Goal: Task Accomplishment & Management: Use online tool/utility

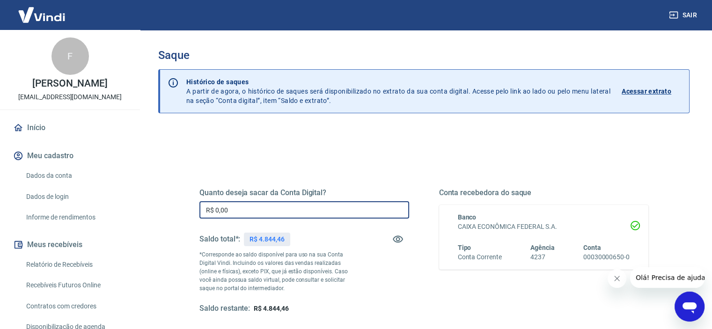
click at [285, 211] on input "R$ 0,00" at bounding box center [304, 209] width 210 height 17
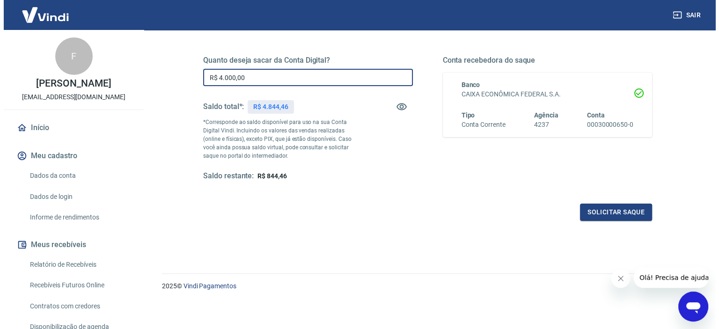
scroll to position [133, 0]
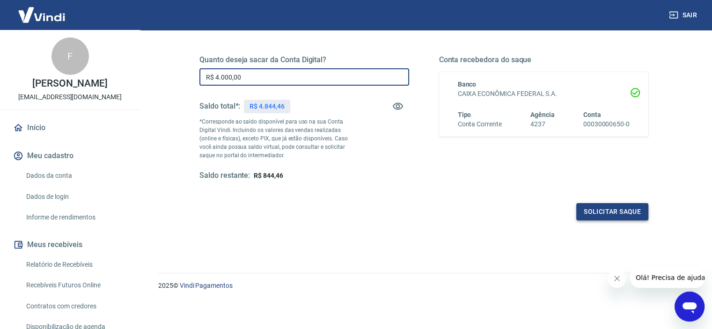
type input "R$ 4.000,00"
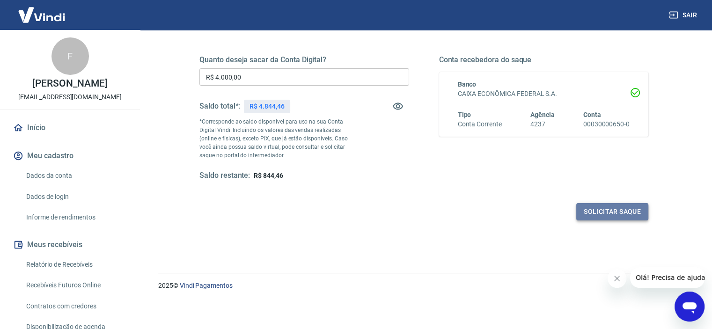
click at [603, 210] on button "Solicitar saque" at bounding box center [612, 211] width 72 height 17
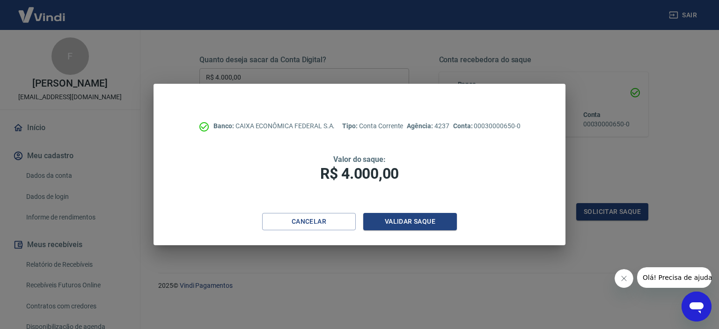
click at [428, 209] on div "Banco: CAIXA ECONÔMICA FEDERAL S.A. Tipo: Conta Corrente Agência: 4237 Conta: 0…" at bounding box center [360, 148] width 412 height 129
click at [427, 212] on div "Banco: CAIXA ECONÔMICA FEDERAL S.A. Tipo: Conta Corrente Agência: 4237 Conta: 0…" at bounding box center [360, 148] width 412 height 129
click at [427, 219] on button "Validar saque" at bounding box center [410, 221] width 94 height 17
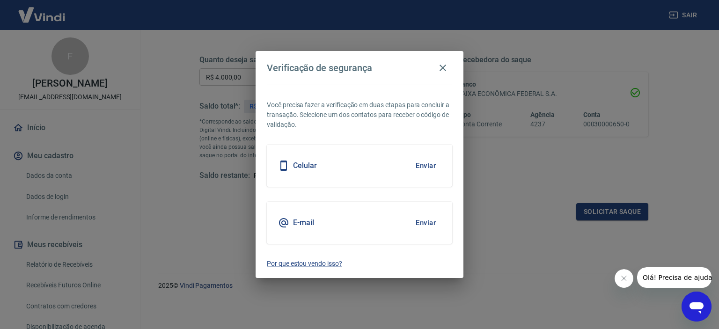
click at [370, 164] on div "Celular Enviar" at bounding box center [359, 166] width 185 height 42
click at [424, 164] on button "Enviar" at bounding box center [426, 166] width 30 height 20
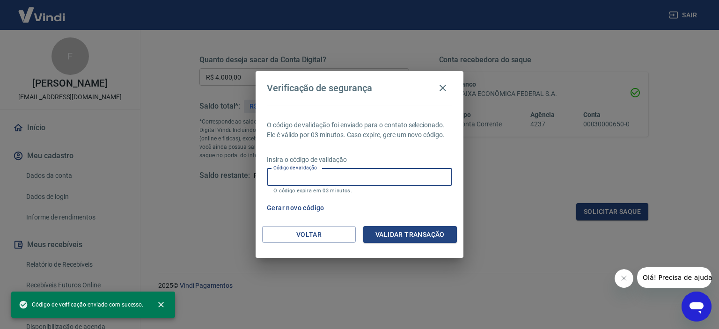
click at [357, 177] on input "Código de validação" at bounding box center [359, 177] width 185 height 17
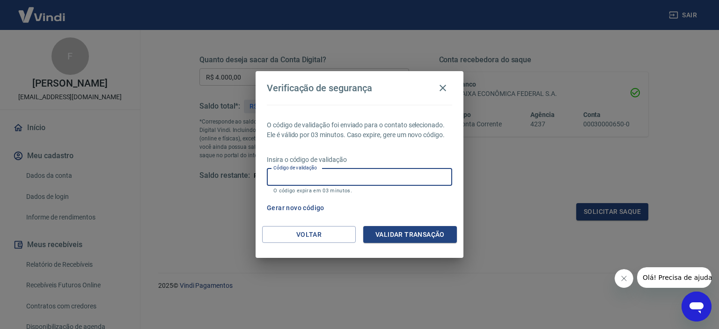
click at [271, 207] on button "Gerar novo código" at bounding box center [295, 207] width 65 height 17
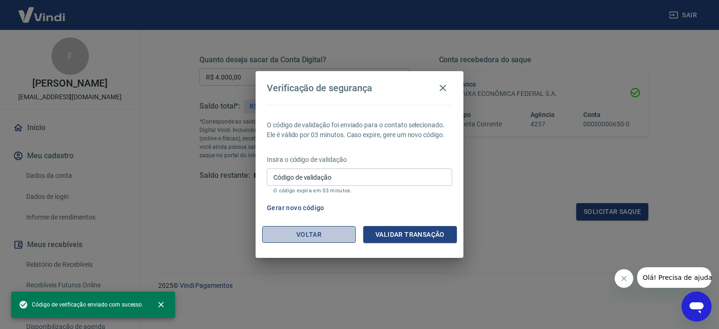
click at [327, 236] on button "Voltar" at bounding box center [309, 234] width 94 height 17
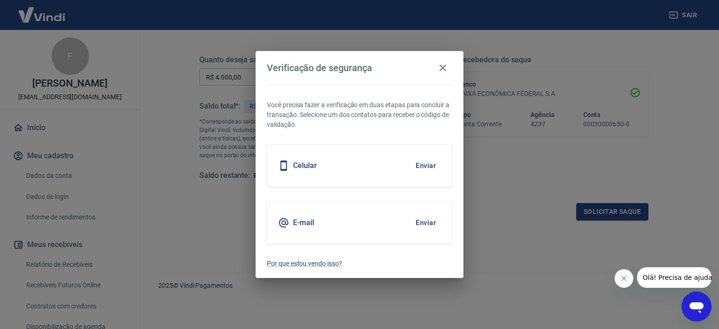
click at [424, 219] on button "Enviar" at bounding box center [426, 223] width 30 height 20
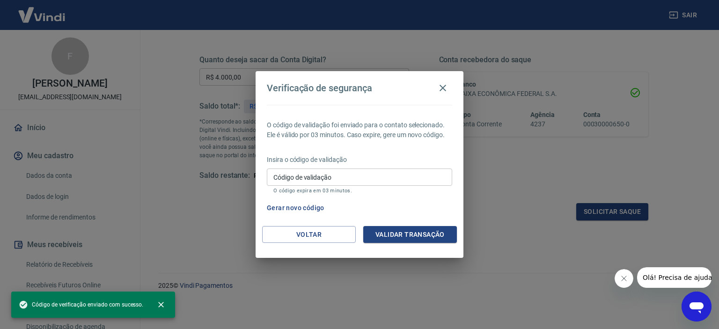
click at [329, 179] on div "Código de validação Código de validação O código expira em 03 minutos." at bounding box center [359, 181] width 185 height 25
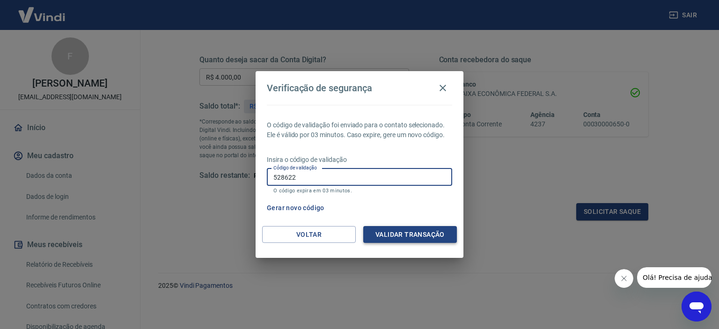
type input "528622"
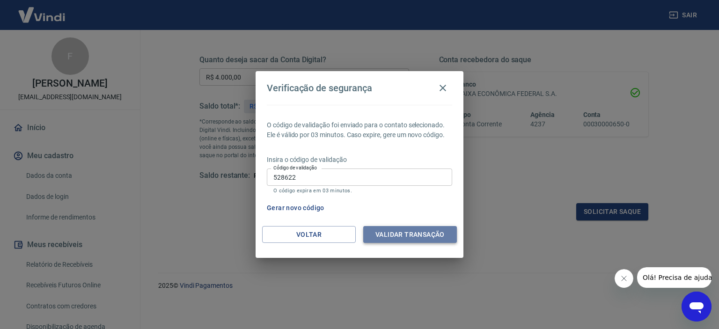
click at [398, 236] on button "Validar transação" at bounding box center [410, 234] width 94 height 17
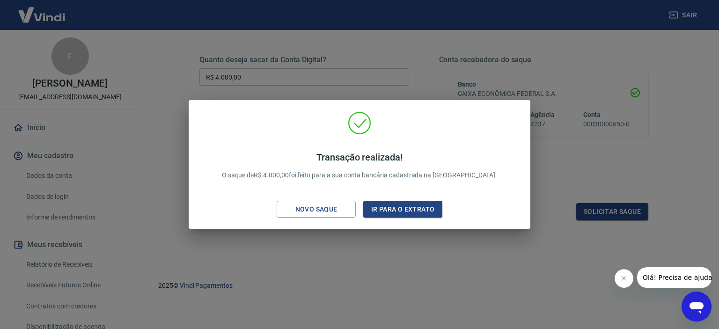
click at [380, 237] on div "Transação realizada! O saque de R$ 4.000,00 foi feito para a sua conta bancária…" at bounding box center [359, 164] width 719 height 329
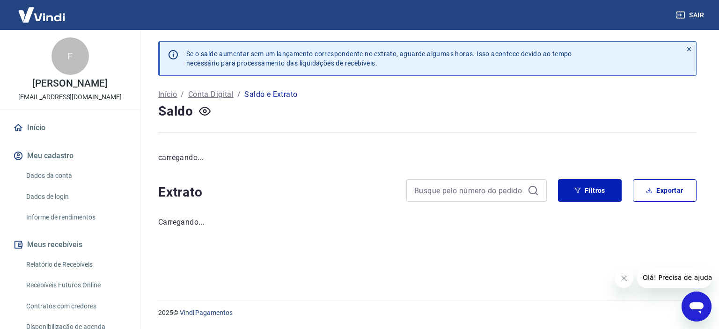
click at [703, 15] on button "Sair" at bounding box center [691, 15] width 34 height 17
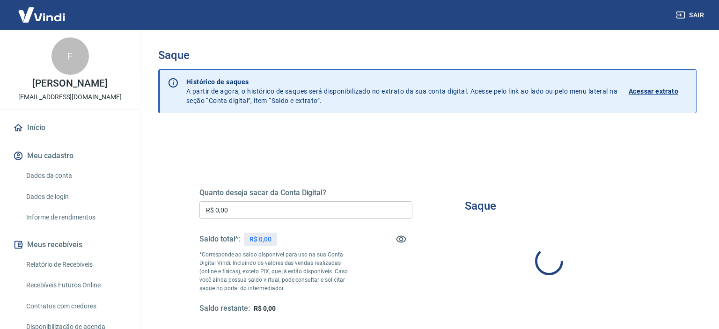
type input "R$ 0,00"
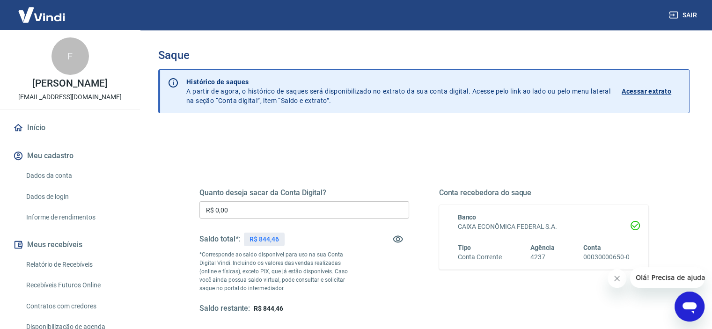
click at [697, 14] on button "Sair" at bounding box center [684, 15] width 34 height 17
